Goal: Task Accomplishment & Management: Manage account settings

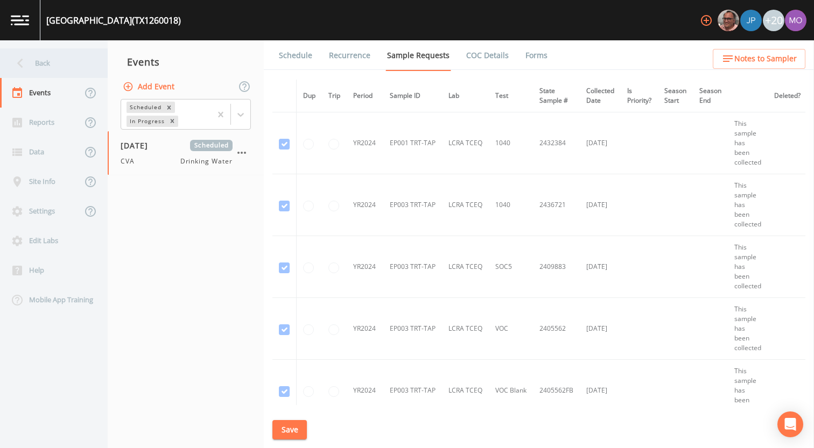
drag, startPoint x: 120, startPoint y: 24, endPoint x: 36, endPoint y: 62, distance: 92.5
click at [36, 62] on div "Back" at bounding box center [48, 63] width 97 height 30
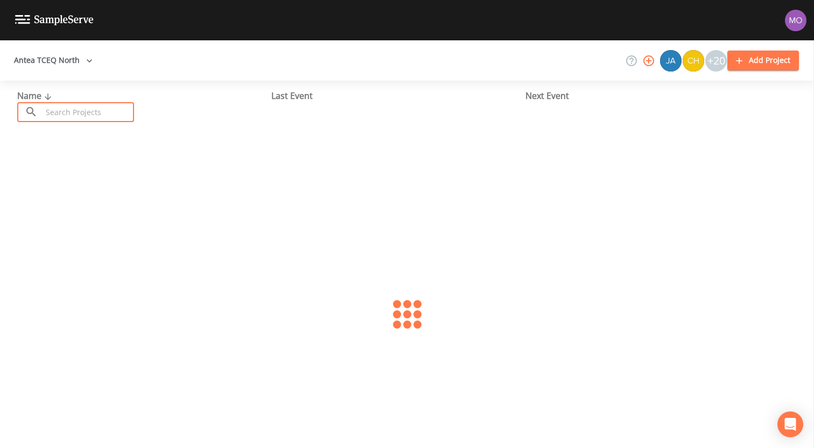
click at [80, 113] on input "text" at bounding box center [88, 112] width 92 height 20
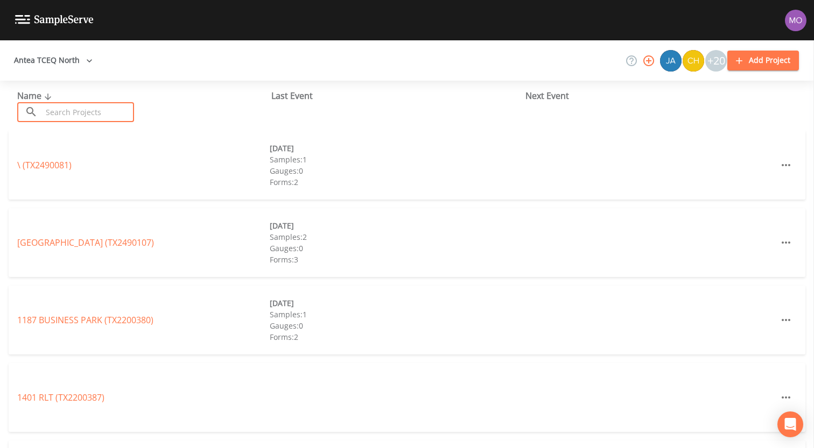
paste input "TX0910142"
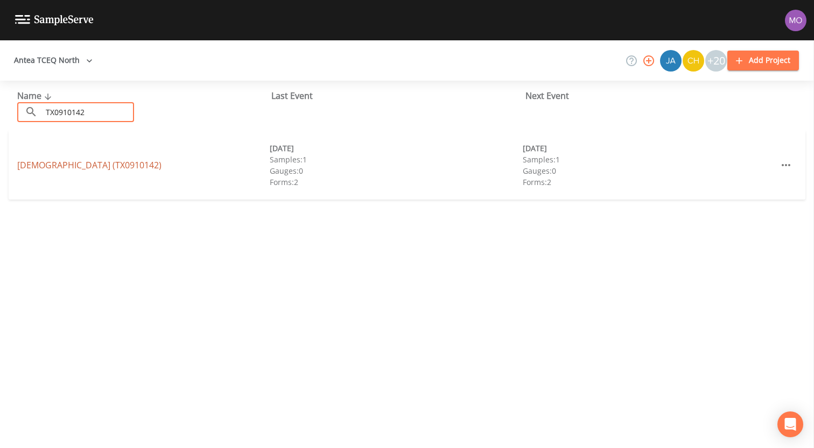
type input "TX0910142"
click at [75, 161] on link "[DEMOGRAPHIC_DATA] (TX0910142)" at bounding box center [89, 165] width 144 height 12
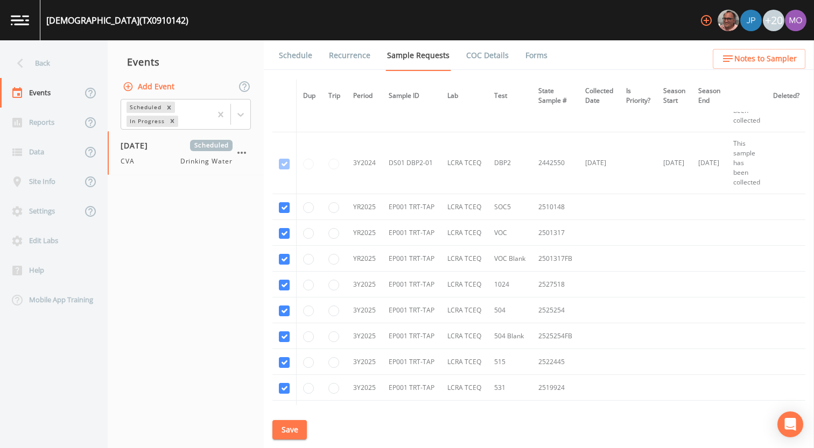
scroll to position [234, 0]
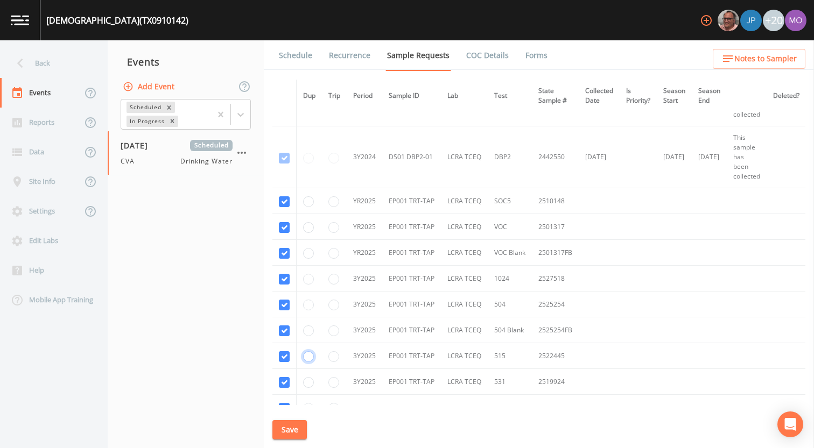
click at [309, 353] on input "radio" at bounding box center [308, 356] width 11 height 11
radio input "true"
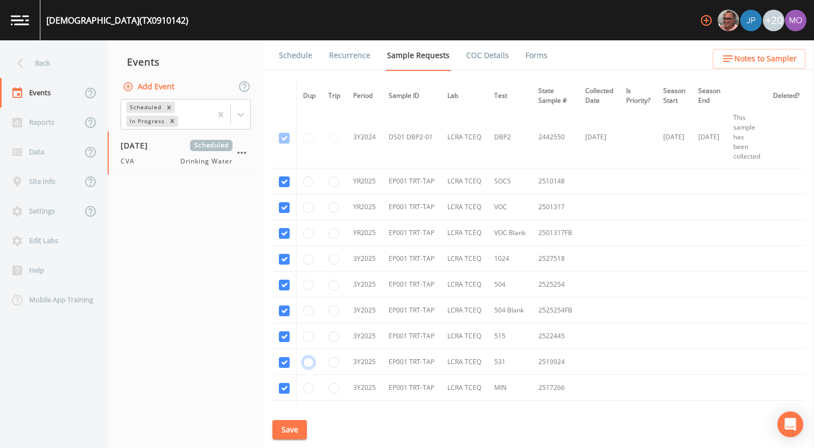
click at [308, 362] on input "radio" at bounding box center [308, 362] width 11 height 11
radio input "true"
click at [282, 430] on button "Save" at bounding box center [289, 430] width 34 height 20
click at [286, 432] on button "Save" at bounding box center [289, 430] width 34 height 20
click at [290, 428] on button "Save" at bounding box center [289, 430] width 34 height 20
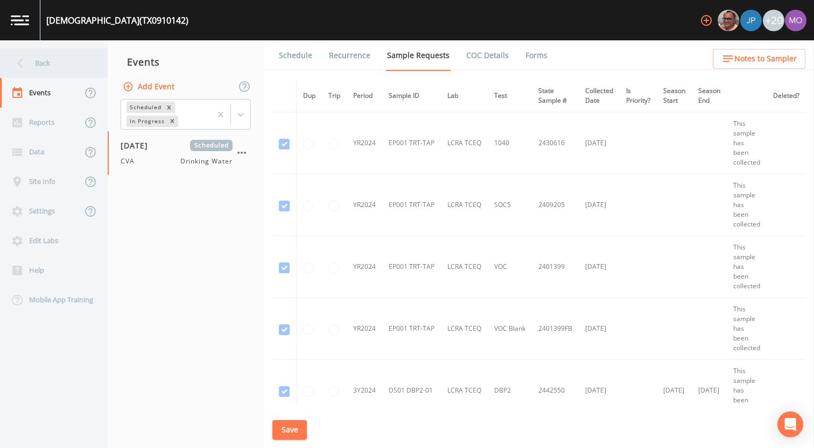
click at [47, 66] on div "Back" at bounding box center [48, 63] width 97 height 30
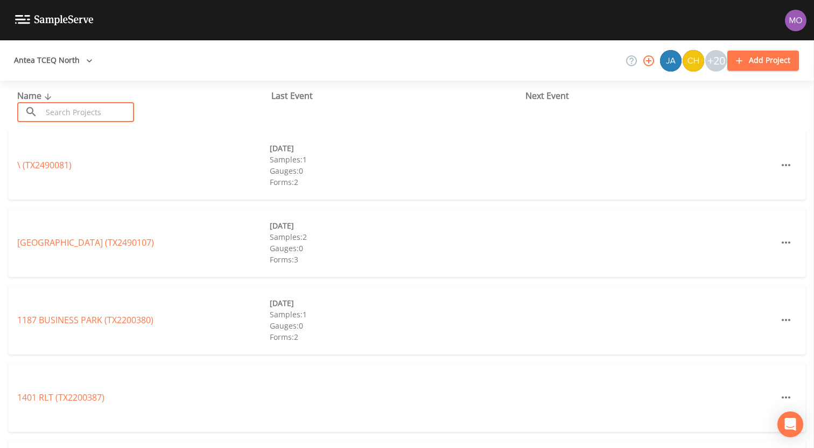
click at [86, 107] on input "text" at bounding box center [88, 112] width 92 height 20
paste input "TX0430027"
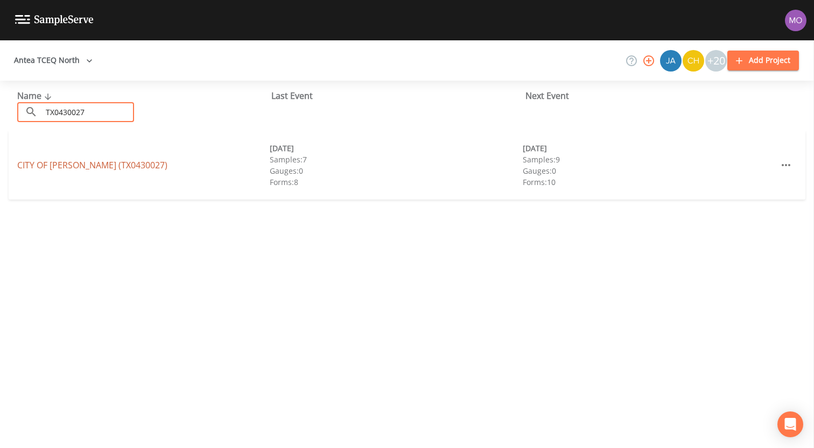
type input "TX0430027"
click at [84, 163] on link "CITY OF ANNA (TX0430027)" at bounding box center [92, 165] width 150 height 12
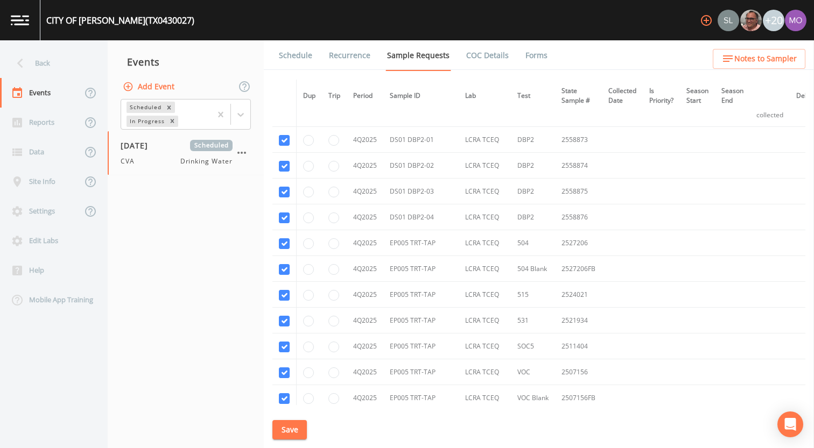
scroll to position [6628, 0]
click at [310, 291] on input "radio" at bounding box center [308, 292] width 11 height 11
radio input "true"
click at [308, 316] on input "radio" at bounding box center [308, 318] width 11 height 11
radio input "true"
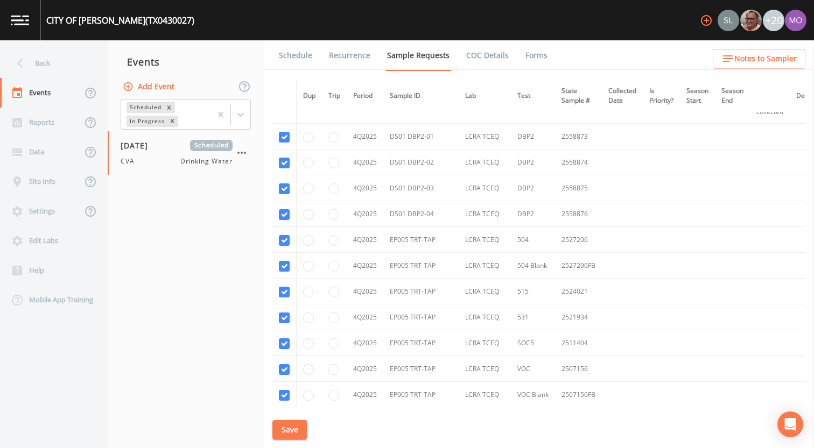
click at [289, 428] on button "Save" at bounding box center [289, 430] width 34 height 20
click at [292, 55] on link "Schedule" at bounding box center [295, 55] width 37 height 30
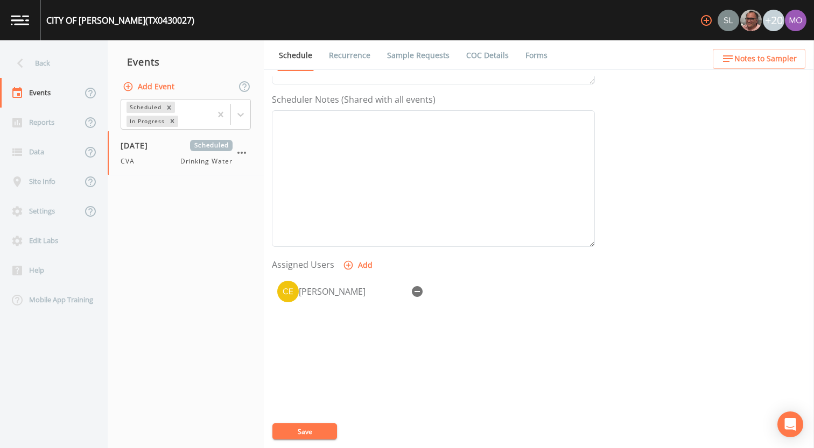
scroll to position [311, 0]
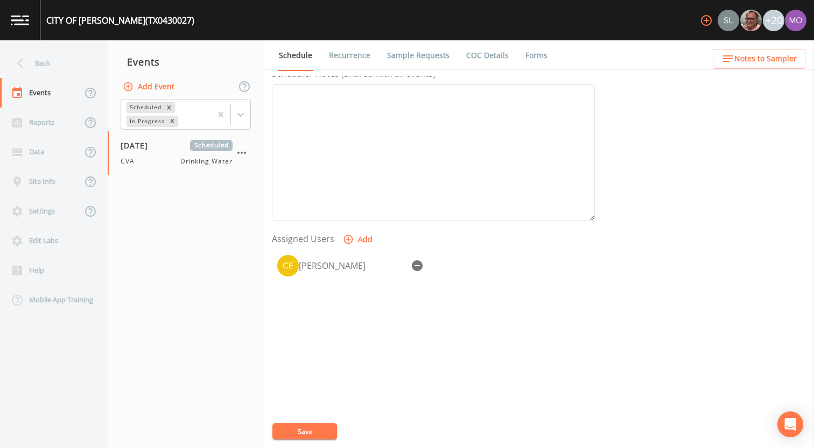
click at [418, 61] on link "Sample Requests" at bounding box center [418, 55] width 66 height 30
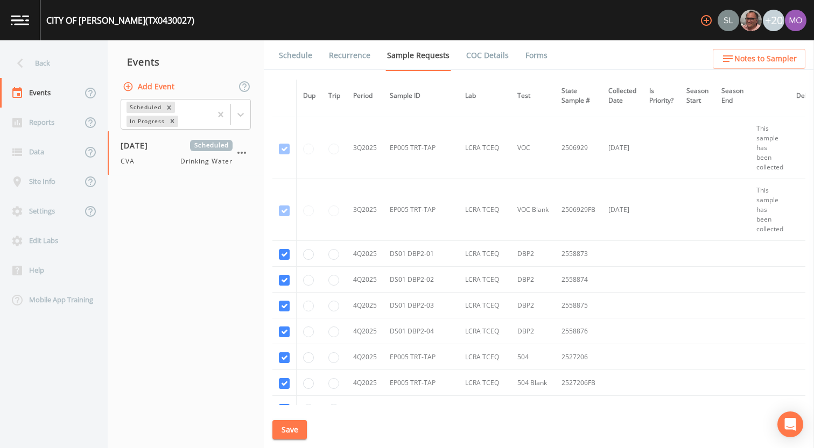
scroll to position [6719, 0]
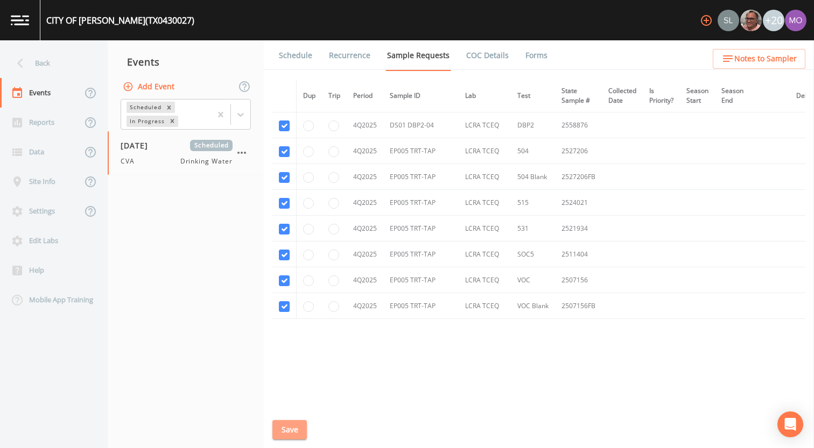
click at [286, 429] on button "Save" at bounding box center [289, 430] width 34 height 20
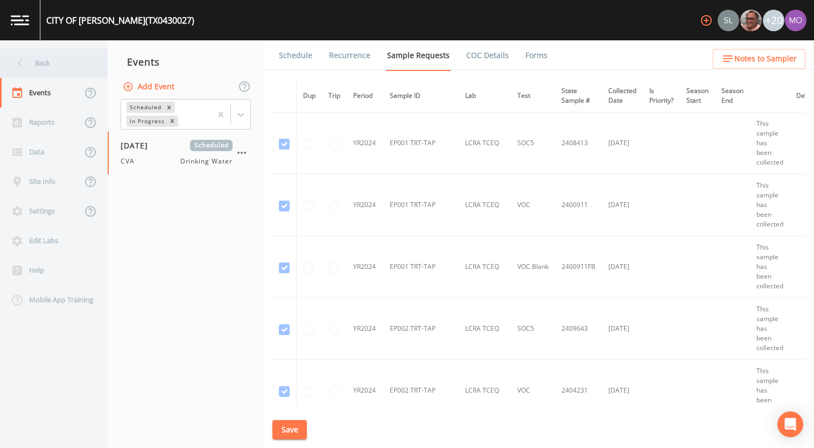
click at [61, 65] on div "Back" at bounding box center [48, 63] width 97 height 30
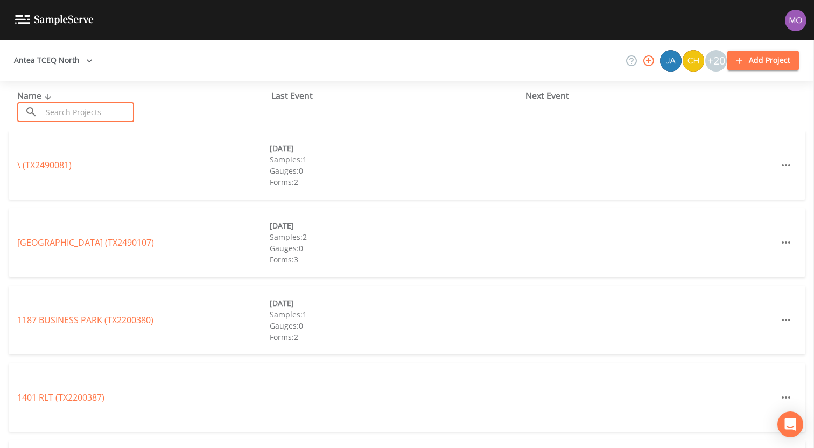
click at [82, 111] on input "text" at bounding box center [88, 112] width 92 height 20
paste input "TX0910142"
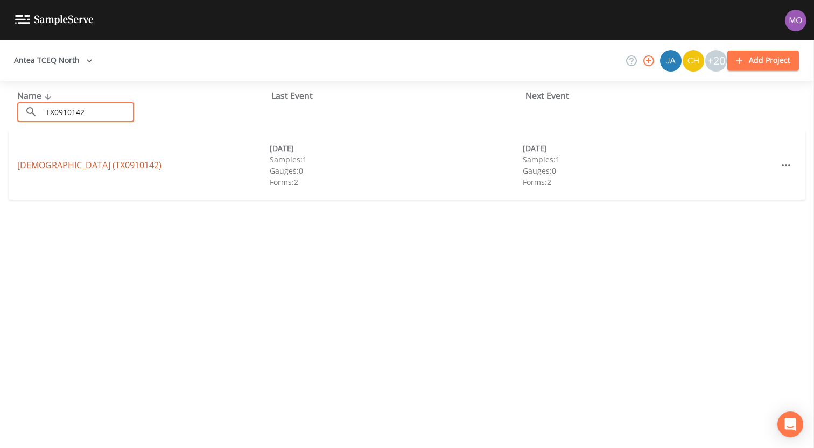
type input "TX0910142"
click at [95, 166] on link "[DEMOGRAPHIC_DATA] (TX0910142)" at bounding box center [89, 165] width 144 height 12
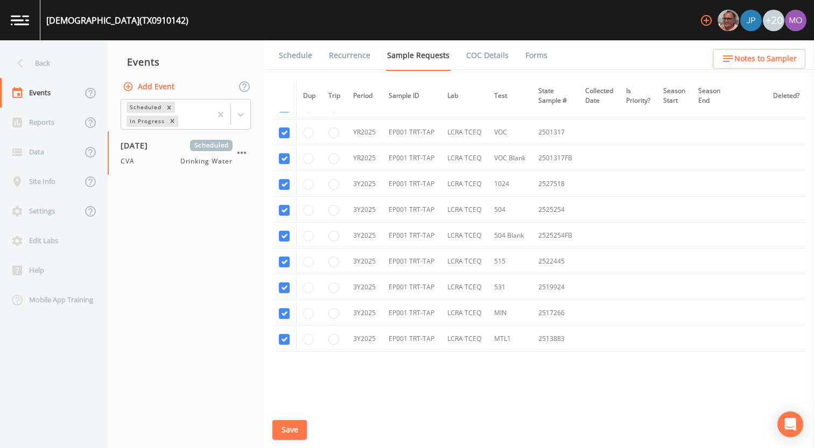
scroll to position [353, 0]
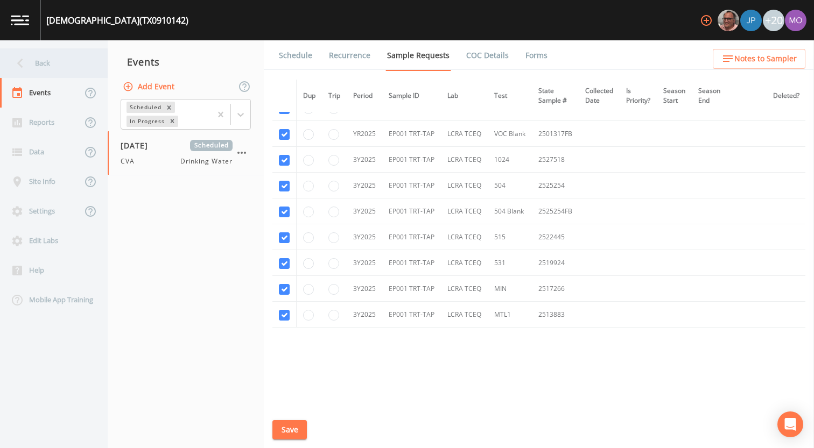
click at [55, 64] on div "Back" at bounding box center [48, 63] width 97 height 30
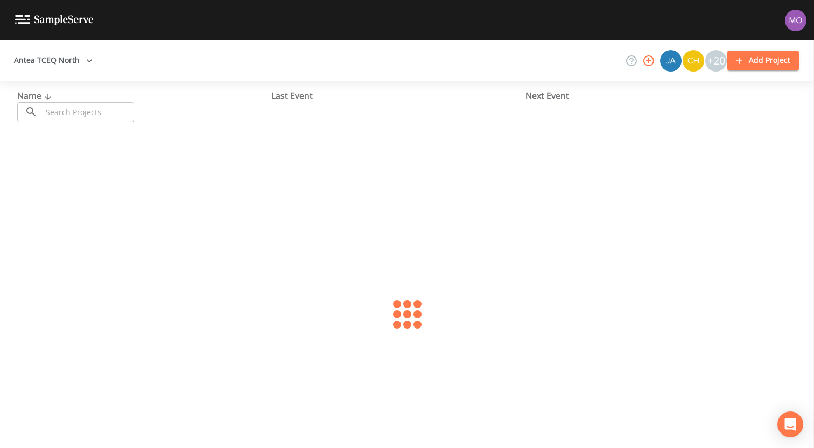
click at [78, 101] on div "Name ​ ​" at bounding box center [144, 105] width 254 height 33
click at [78, 108] on input "text" at bounding box center [88, 112] width 92 height 20
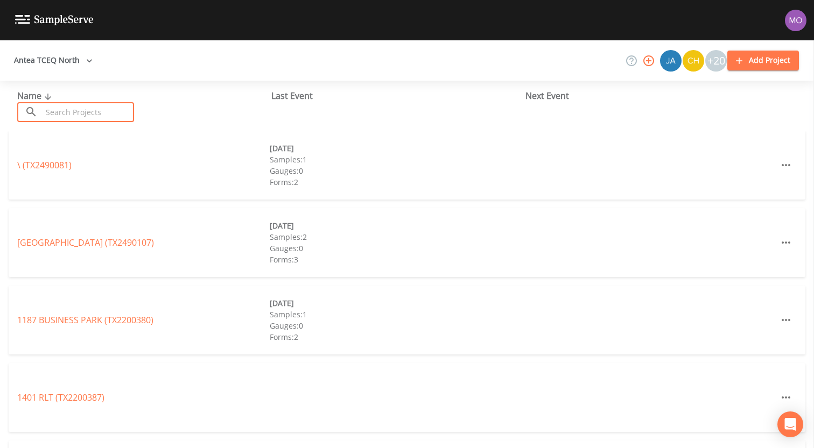
paste input "TX0670005"
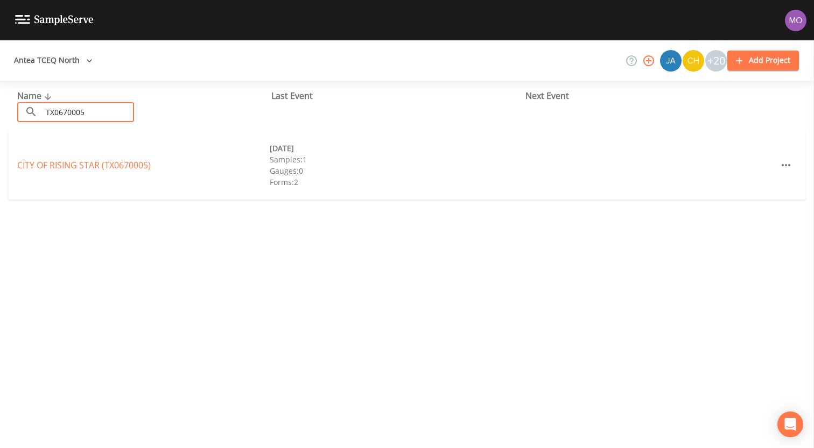
type input "TX0670005"
click at [70, 159] on div "CITY OF RISING STAR (TX0670005)" at bounding box center [143, 165] width 252 height 13
click at [69, 164] on link "CITY OF RISING STAR (TX0670005)" at bounding box center [83, 165] width 133 height 12
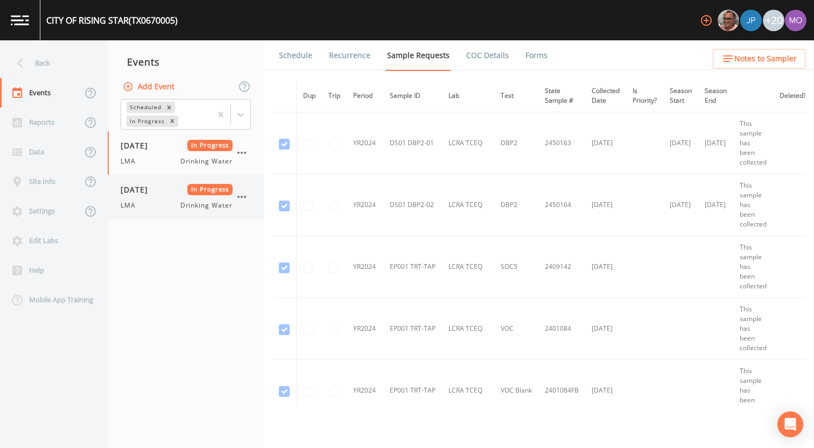
click at [147, 205] on div "LMA Drinking Water" at bounding box center [177, 206] width 112 height 10
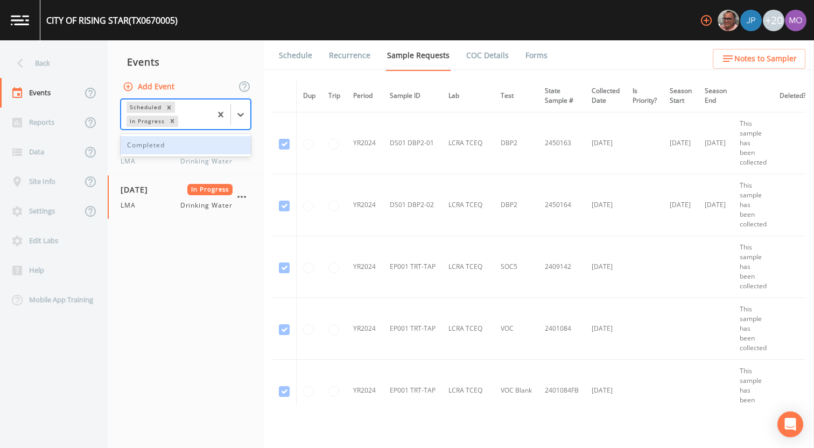
click at [150, 124] on div "In Progress" at bounding box center [146, 121] width 40 height 11
click at [152, 157] on div "LMA Drinking Water" at bounding box center [177, 162] width 112 height 10
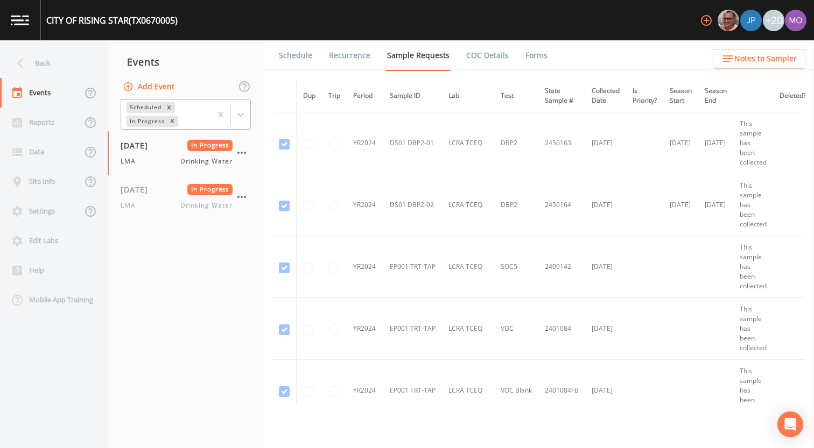
click at [153, 123] on div "In Progress" at bounding box center [146, 121] width 40 height 11
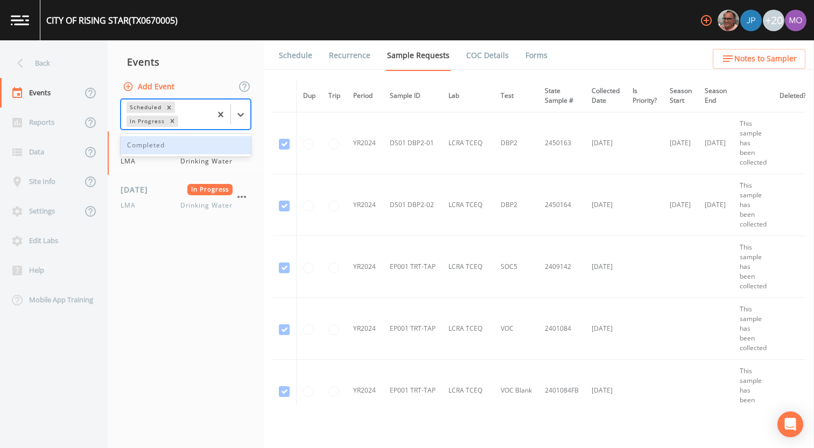
click at [153, 146] on div "Completed" at bounding box center [186, 145] width 130 height 18
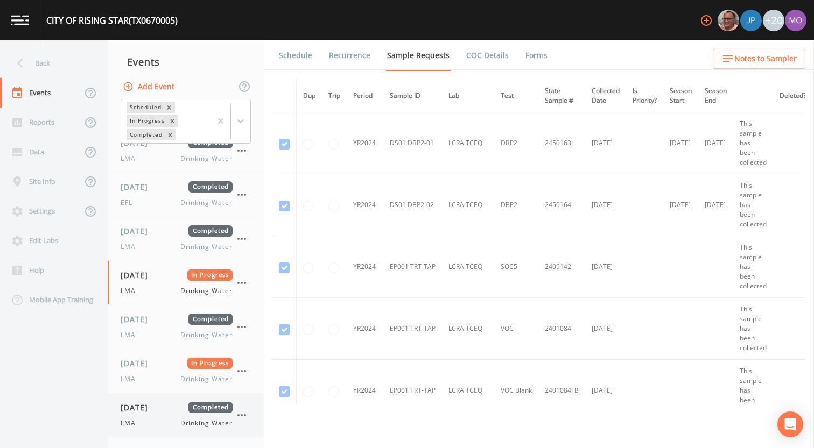
click at [149, 411] on div "10/01/2025 Completed LMA Drinking Water" at bounding box center [177, 415] width 112 height 26
click at [536, 51] on link "Forms" at bounding box center [536, 55] width 25 height 30
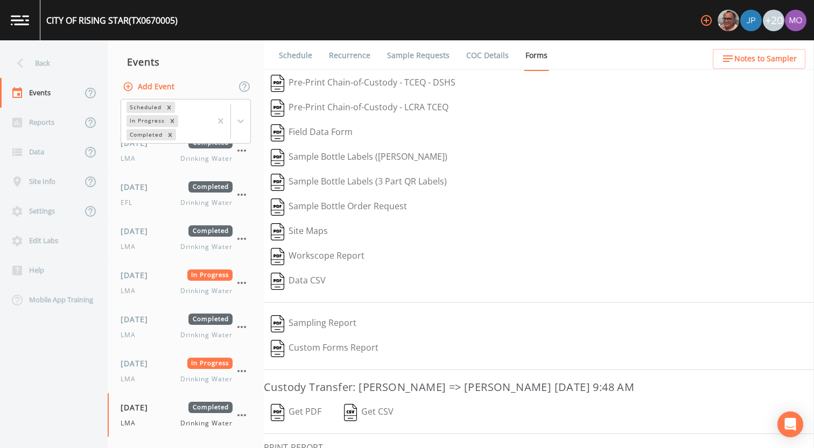
scroll to position [71, 0]
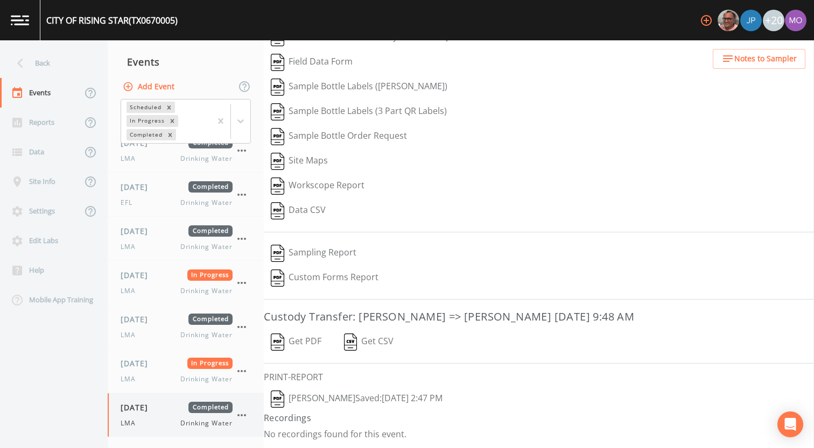
click at [154, 422] on div "LMA Drinking Water" at bounding box center [177, 424] width 112 height 10
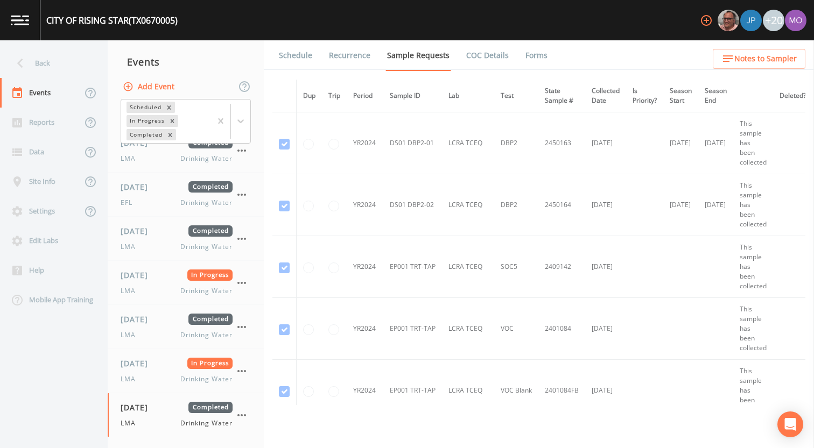
click at [541, 58] on link "Forms" at bounding box center [536, 55] width 25 height 30
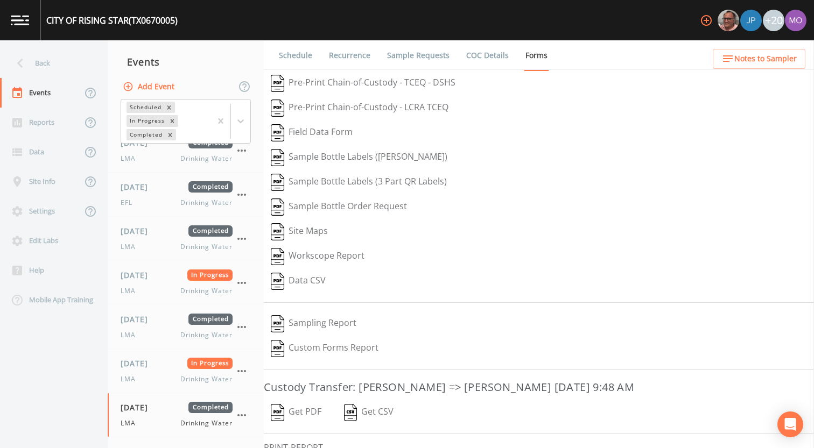
scroll to position [71, 0]
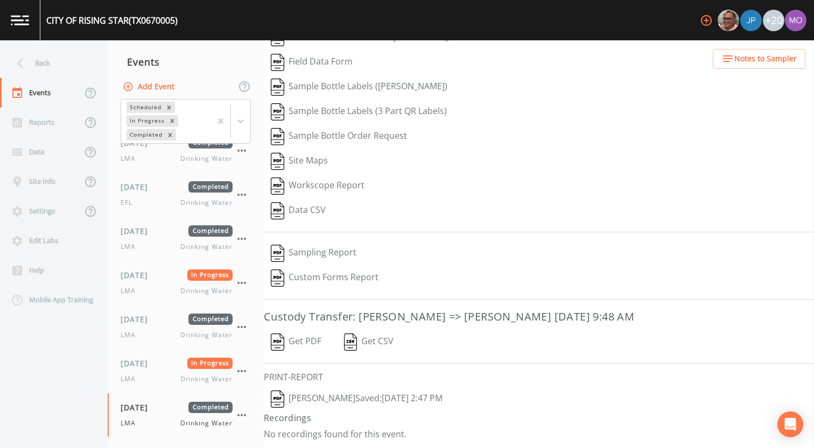
click at [284, 402] on img "button" at bounding box center [277, 399] width 13 height 17
click at [58, 69] on div "Back" at bounding box center [48, 63] width 97 height 30
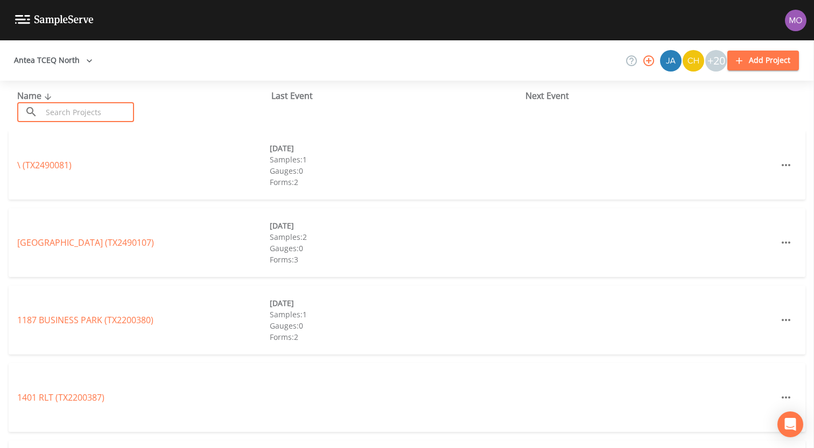
click at [81, 114] on input "text" at bounding box center [88, 112] width 92 height 20
paste input "TX2010034"
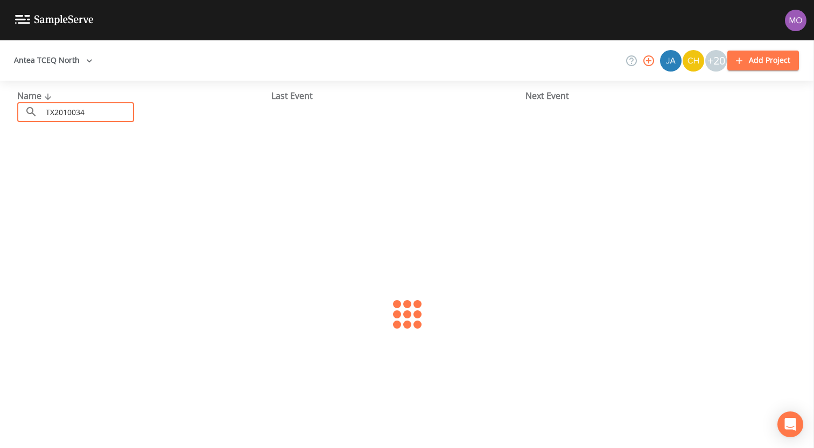
type input "TX2010034"
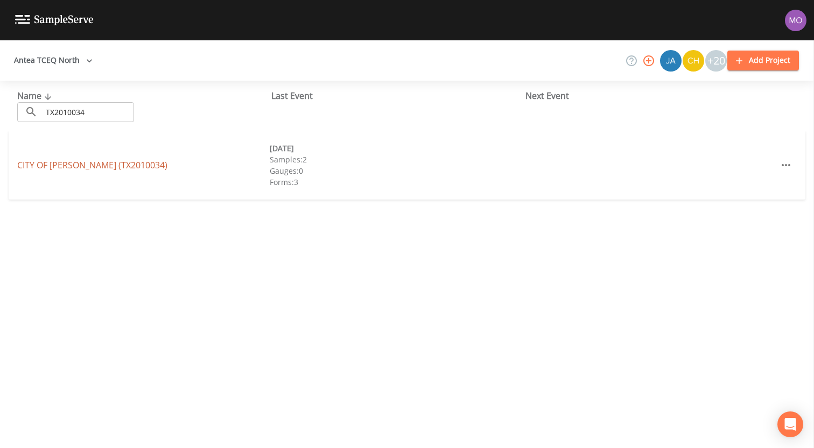
click at [74, 166] on link "CITY OF TATUM (TX2010034)" at bounding box center [92, 165] width 150 height 12
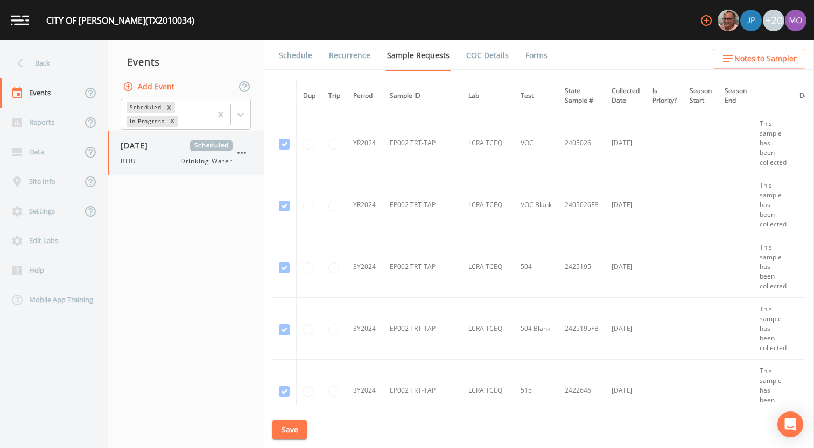
click at [145, 147] on span "10/06/2025" at bounding box center [138, 145] width 35 height 11
click at [533, 51] on link "Forms" at bounding box center [536, 55] width 25 height 30
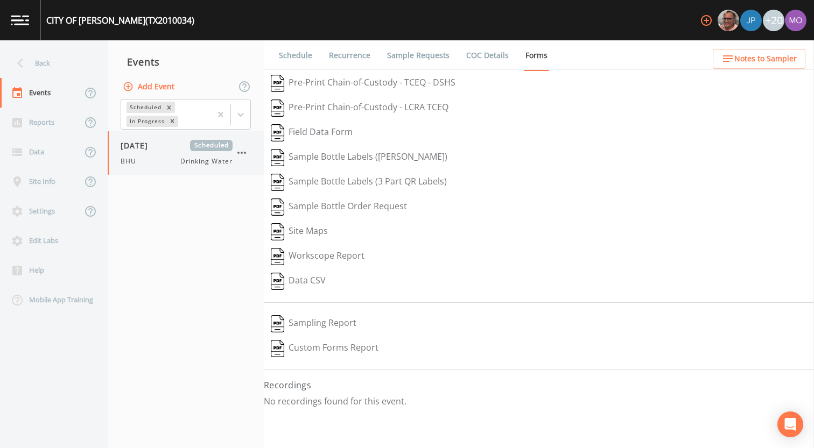
click at [247, 157] on icon "button" at bounding box center [241, 152] width 13 height 13
click at [280, 219] on p "Delete" at bounding box center [295, 215] width 69 height 13
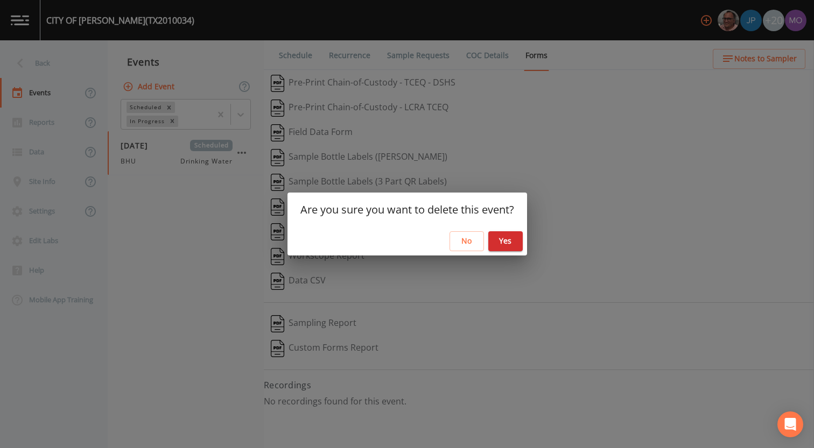
click at [504, 242] on button "Yes" at bounding box center [505, 241] width 34 height 20
